Goal: Information Seeking & Learning: Learn about a topic

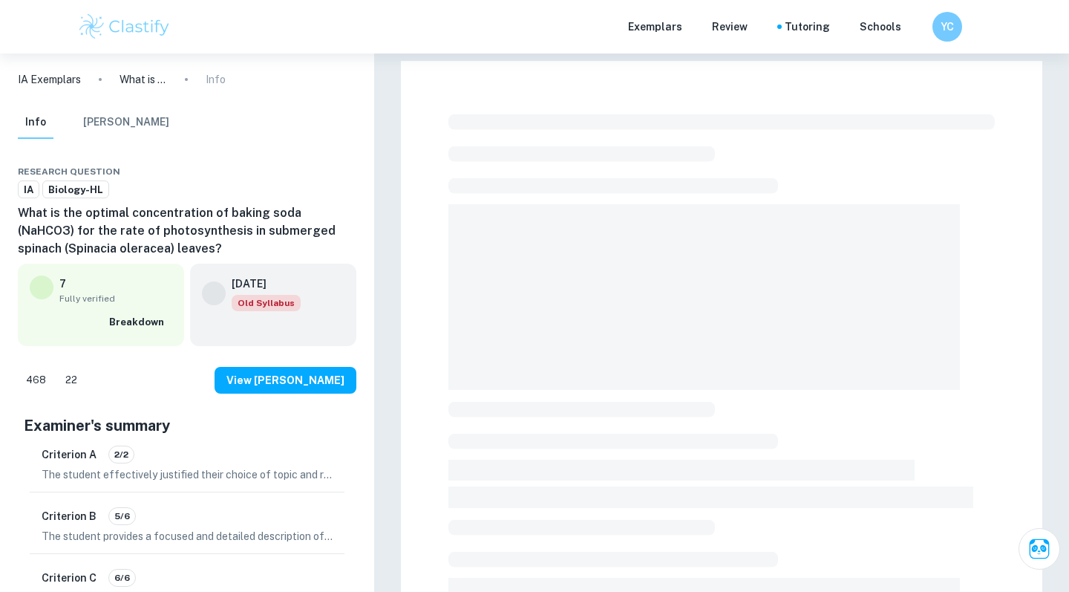
checkbox input "true"
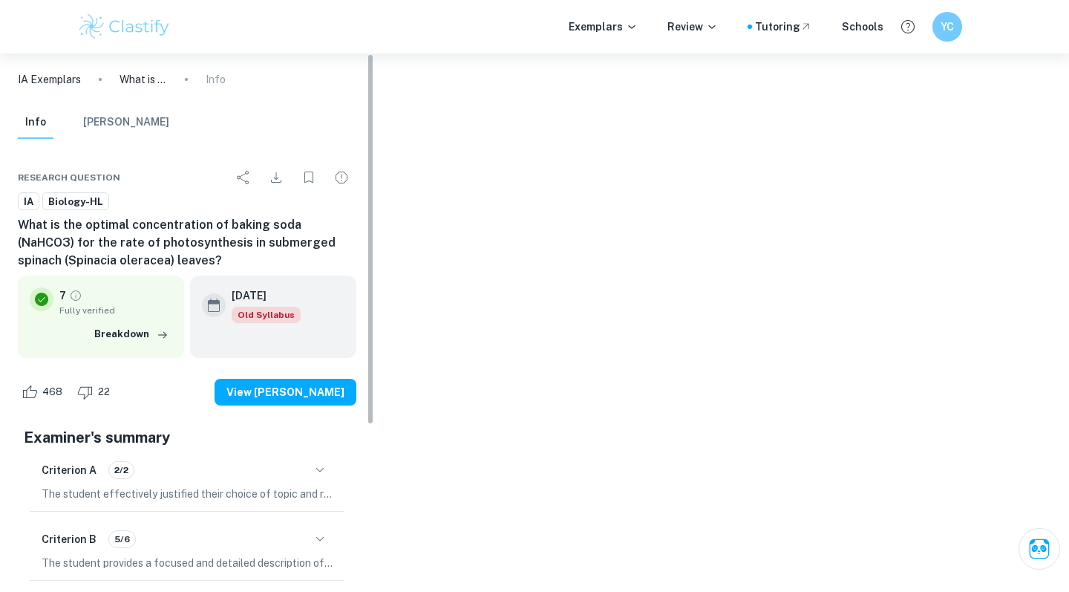
scroll to position [242, 0]
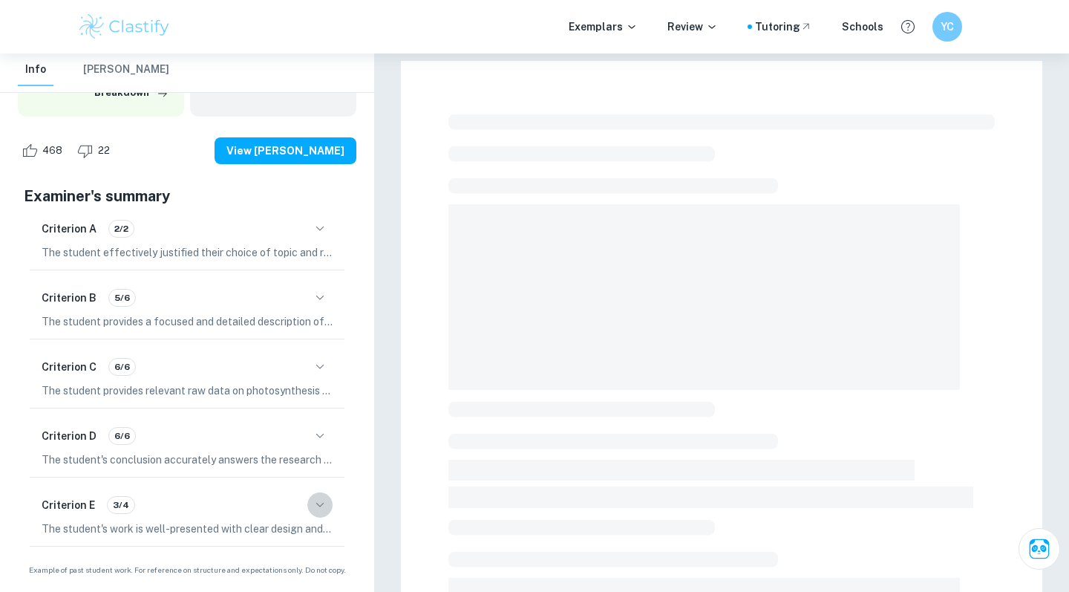
click at [320, 501] on icon "button" at bounding box center [320, 505] width 18 height 18
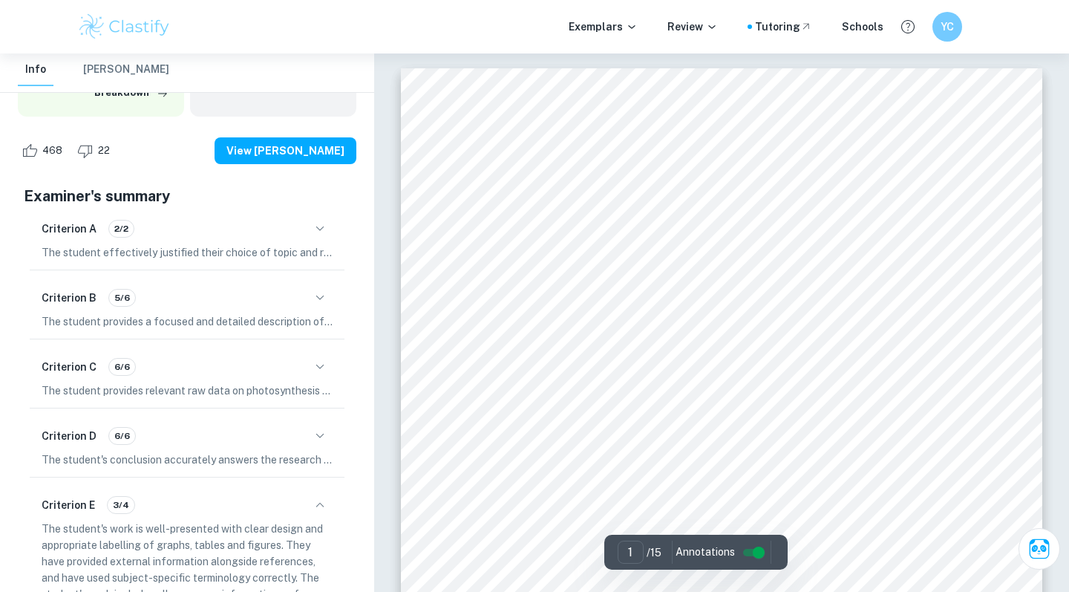
scroll to position [399, 0]
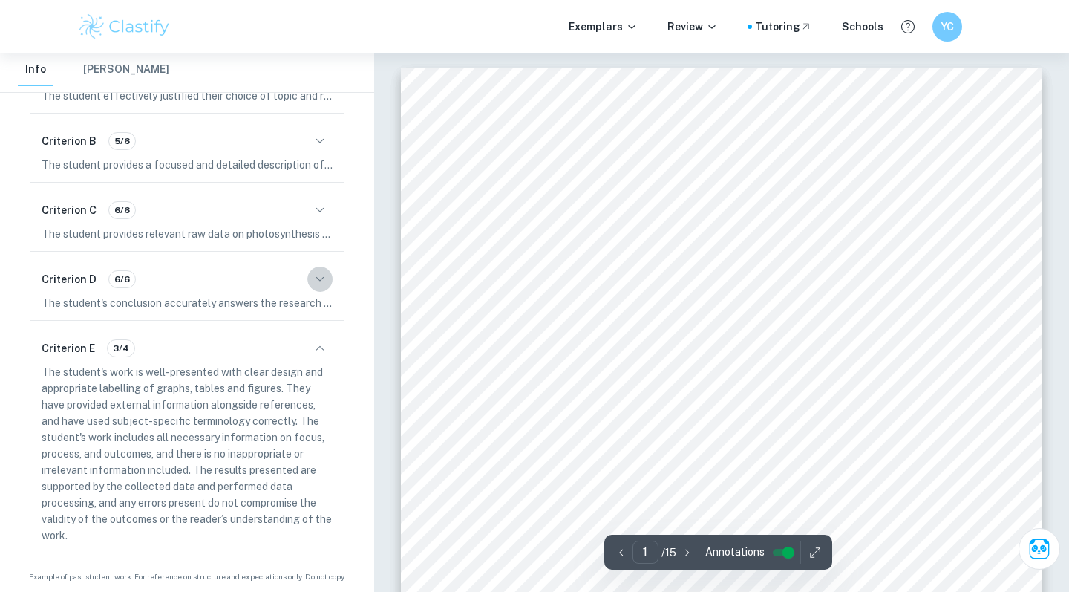
click at [321, 280] on icon "button" at bounding box center [320, 279] width 18 height 18
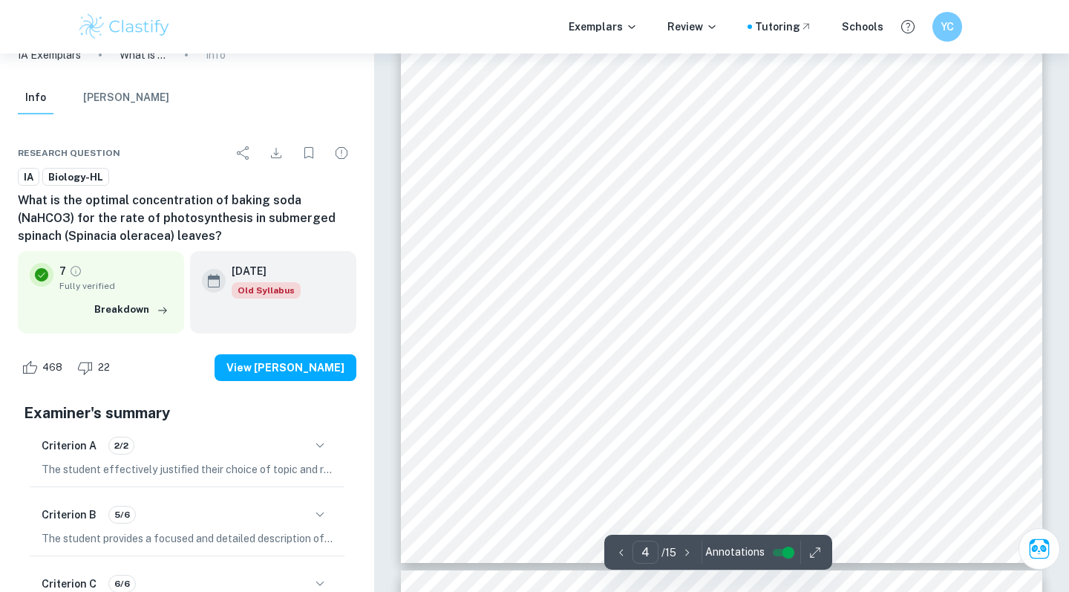
scroll to position [1843, 0]
type input "1"
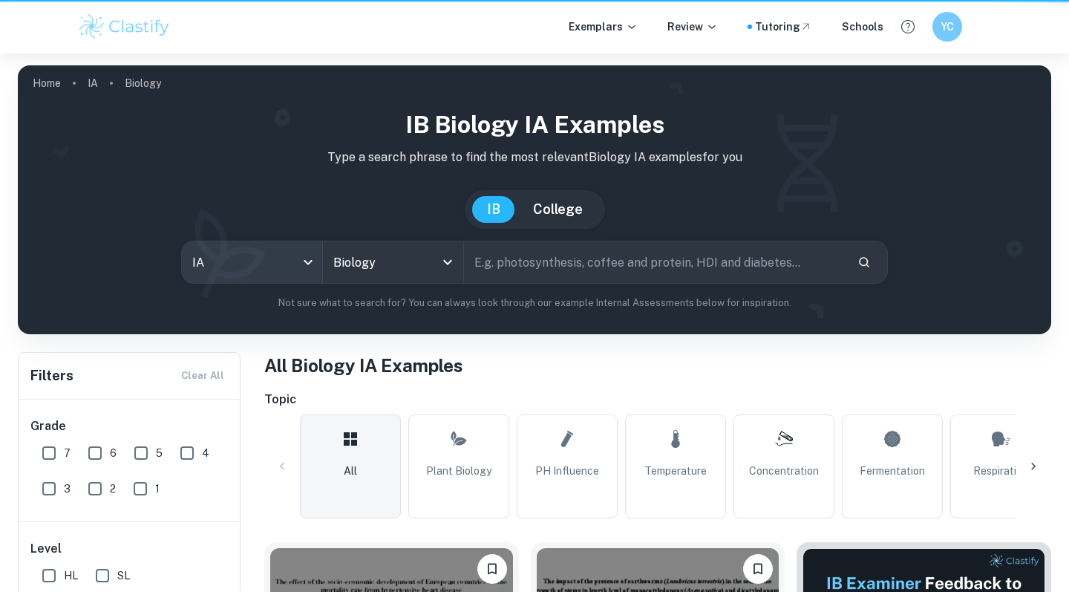
scroll to position [10, 0]
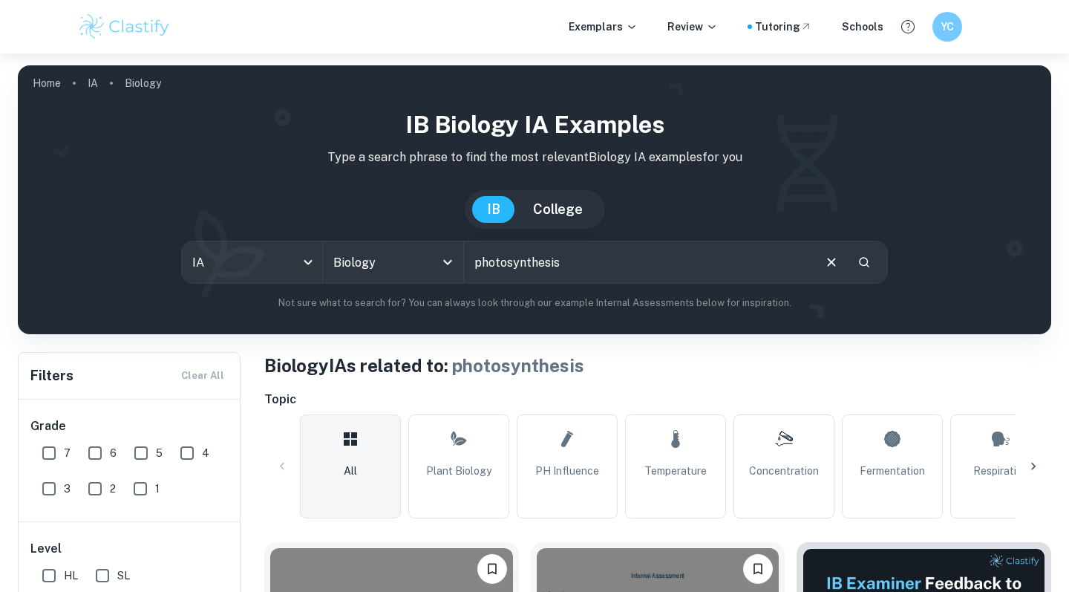
checkbox input "true"
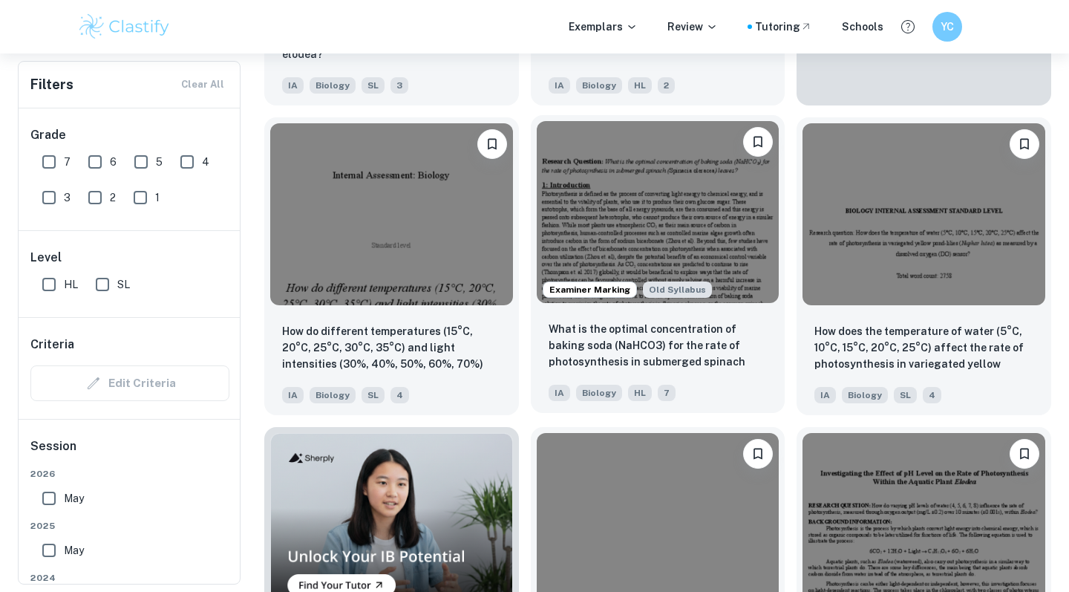
scroll to position [734, 0]
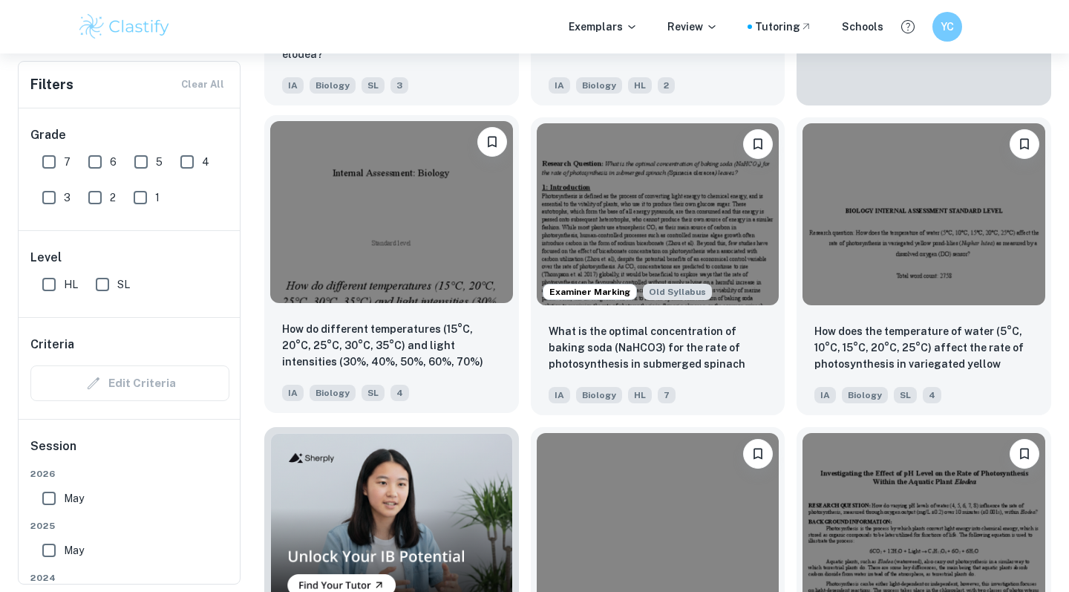
click at [431, 271] on img at bounding box center [391, 212] width 243 height 182
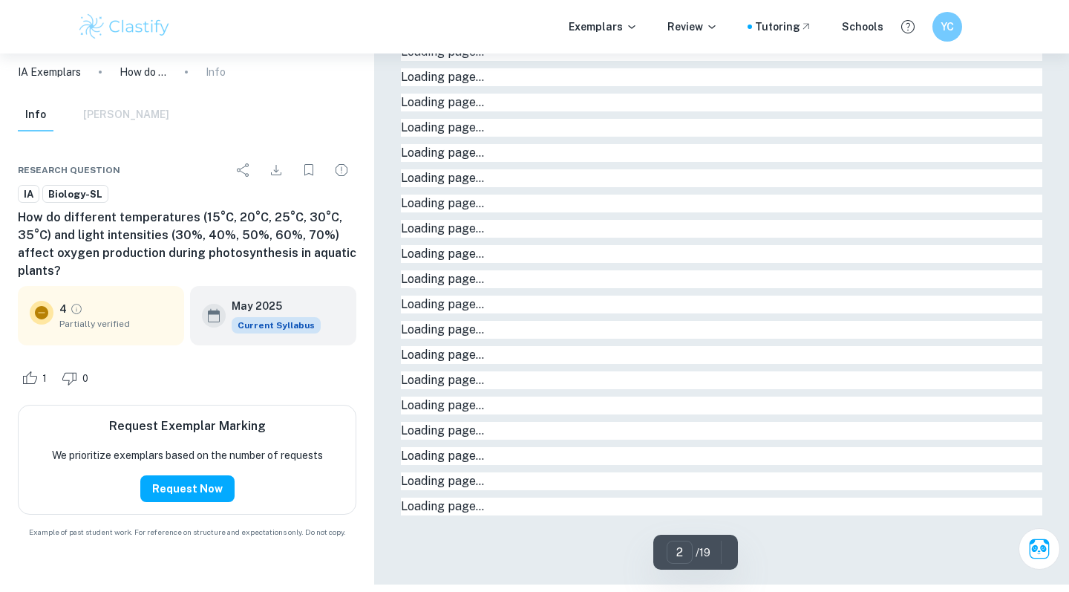
type input "1"
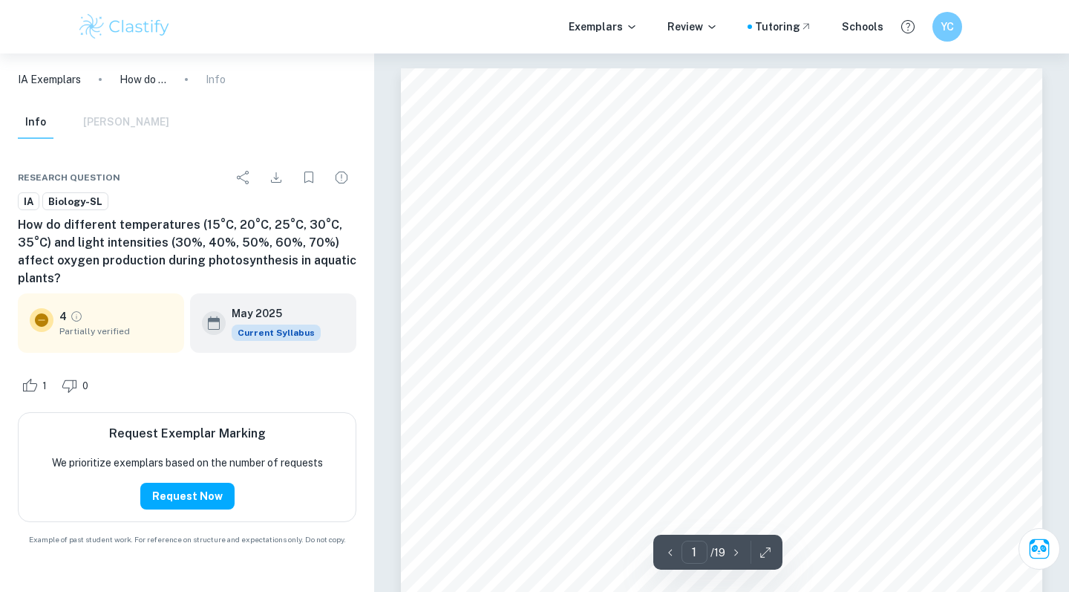
scroll to position [278, 0]
